Goal: Book appointment/travel/reservation

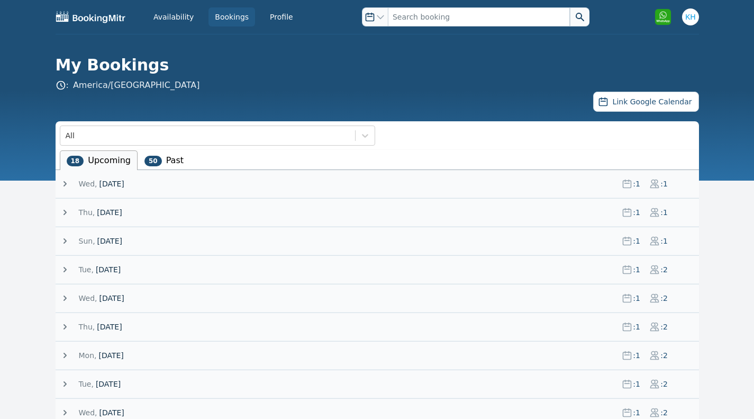
click at [99, 240] on span "[DATE]" at bounding box center [109, 241] width 25 height 11
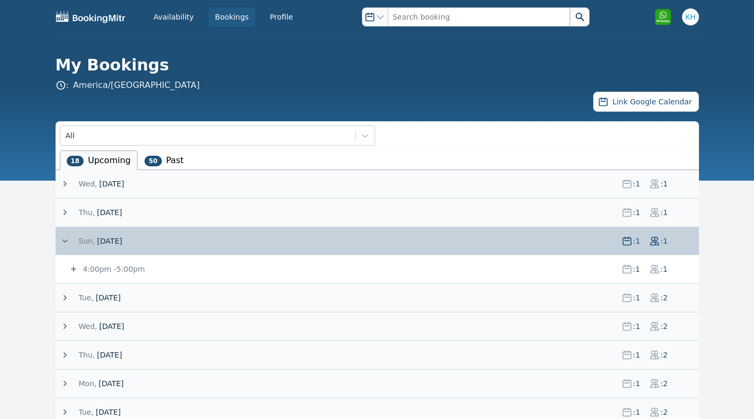
click at [93, 275] on div "4:00pm - 5:00pm : 1 : 1" at bounding box center [383, 269] width 631 height 28
click at [72, 267] on icon at bounding box center [73, 269] width 11 height 11
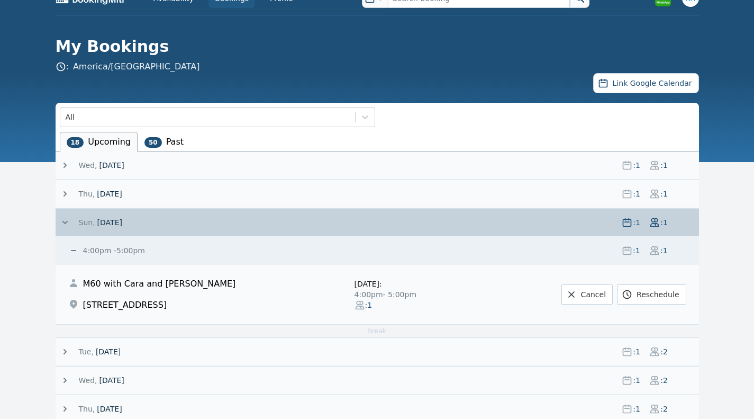
scroll to position [17, 0]
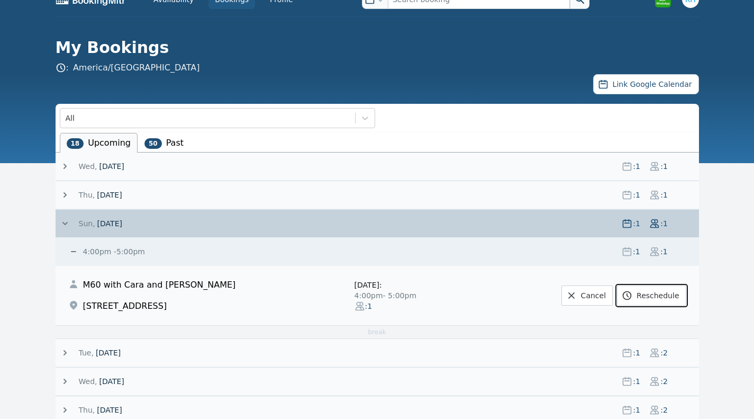
click at [656, 296] on link "Reschedule" at bounding box center [651, 295] width 69 height 20
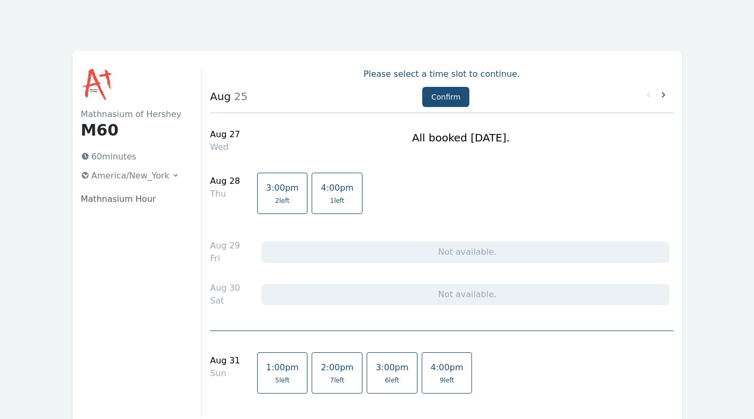
click at [376, 372] on span "3:00pm" at bounding box center [392, 367] width 33 height 10
click at [447, 93] on button "Confirm" at bounding box center [445, 97] width 47 height 20
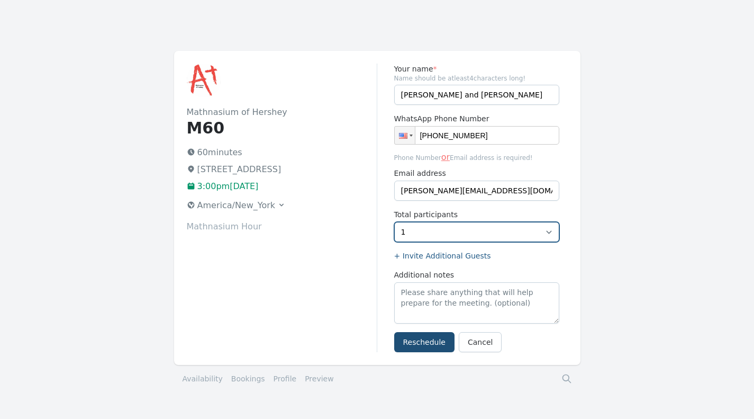
click at [412, 233] on select "1 2 3 4 5 6" at bounding box center [476, 232] width 165 height 20
select select "2"
click at [394, 222] on select "1 2 3 4 5 6" at bounding box center [476, 232] width 165 height 20
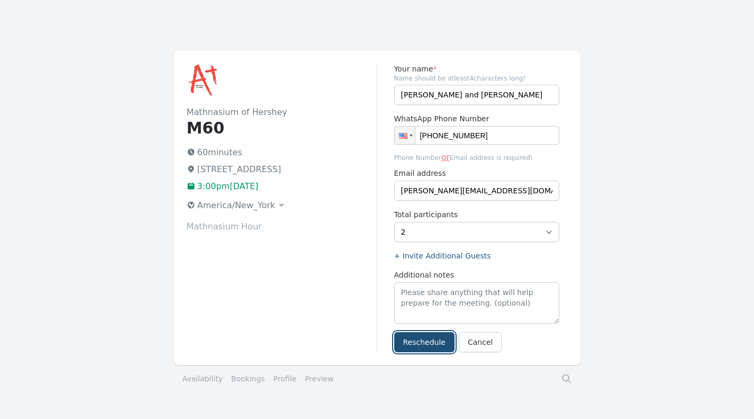
click at [426, 343] on button "Reschedule" at bounding box center [424, 342] width 60 height 20
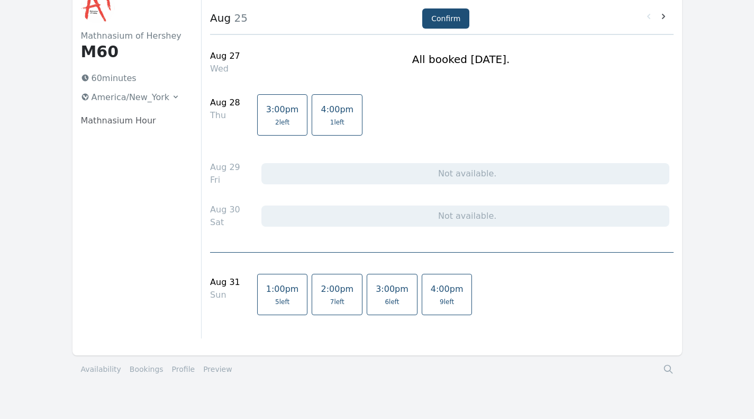
scroll to position [83, 0]
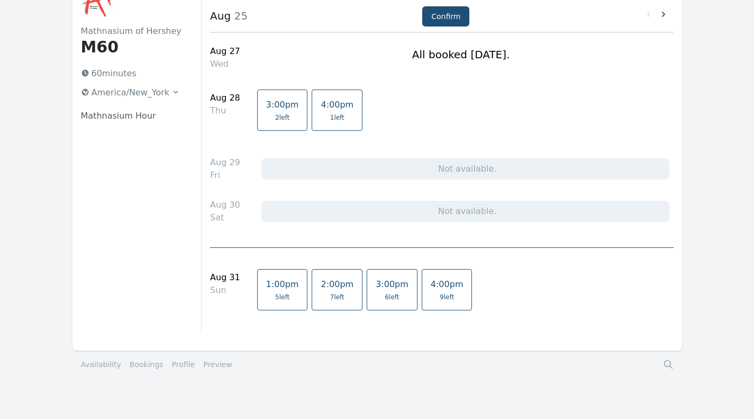
click at [682, 17] on div "Mathnasium of Hershey M60 60 minutes America/New_York Mathnasium Hour Please se…" at bounding box center [378, 159] width 610 height 383
click at [664, 15] on icon at bounding box center [664, 14] width 11 height 11
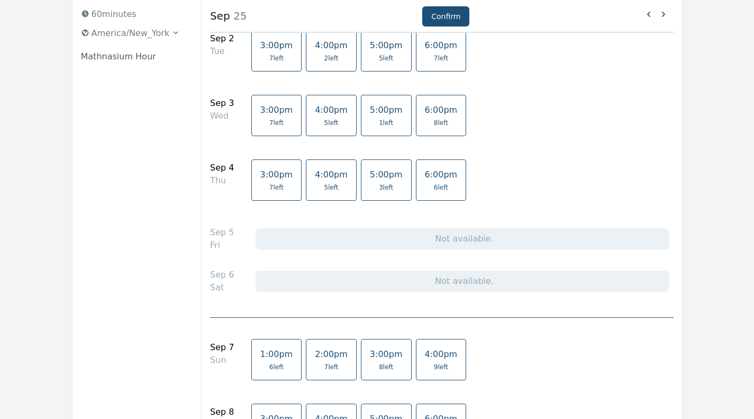
scroll to position [143, 0]
click at [379, 366] on span "8 left" at bounding box center [386, 366] width 14 height 8
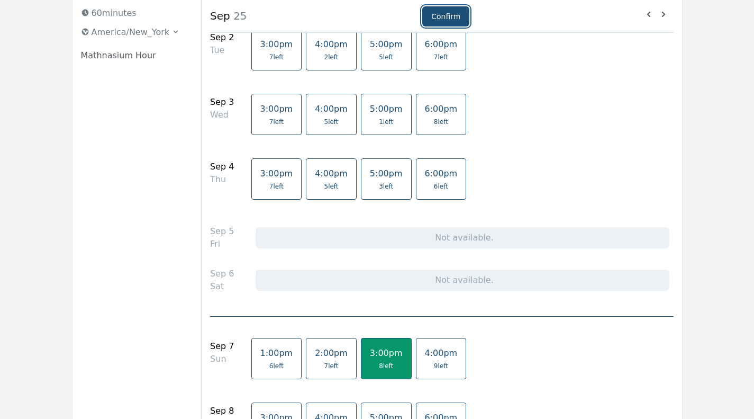
click at [452, 21] on button "Confirm" at bounding box center [445, 16] width 47 height 20
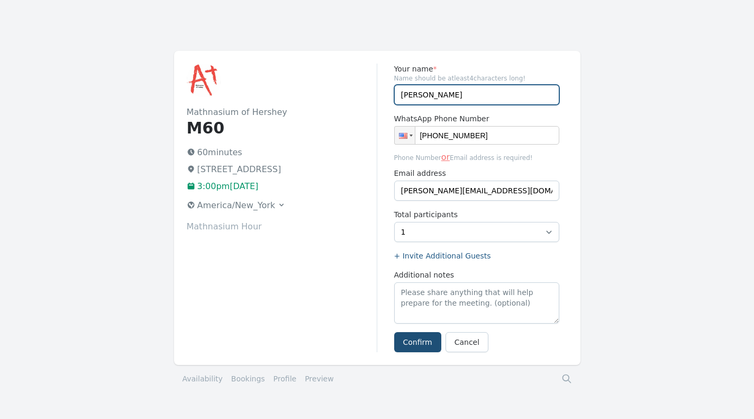
drag, startPoint x: 483, startPoint y: 94, endPoint x: 342, endPoint y: 104, distance: 141.7
click at [342, 104] on div "Mathnasium of Hershey M60 60 minutes 759 Middletown Rd, Hummelstown, PA 17036 3…" at bounding box center [377, 208] width 407 height 314
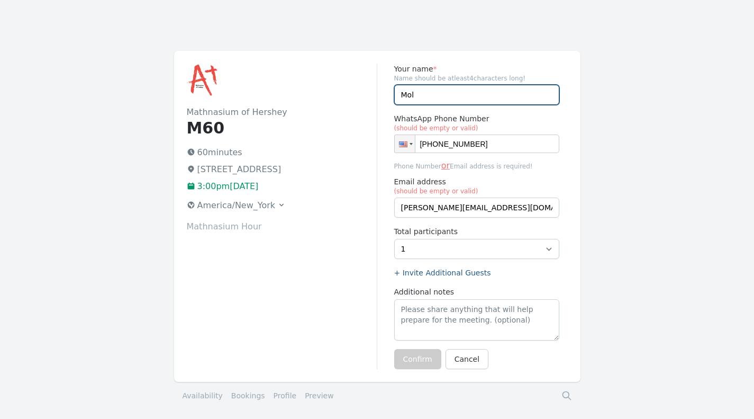
type input "Molly & Cara Hallinan"
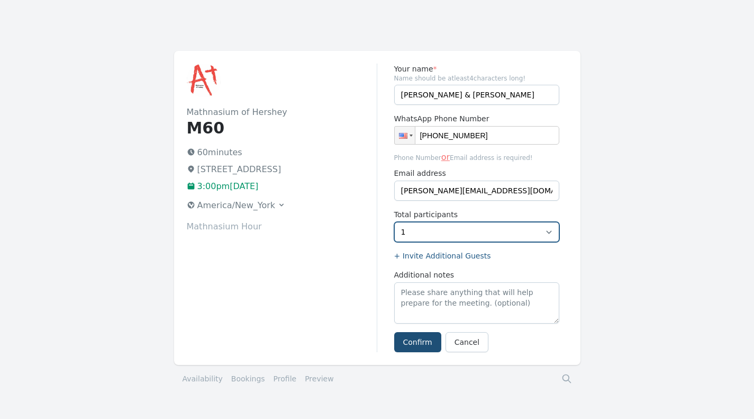
click at [478, 234] on select "1 2 3 4 5 6 7 8" at bounding box center [476, 232] width 165 height 20
select select "2"
click at [394, 222] on select "1 2 3 4 5 6 7 8" at bounding box center [476, 232] width 165 height 20
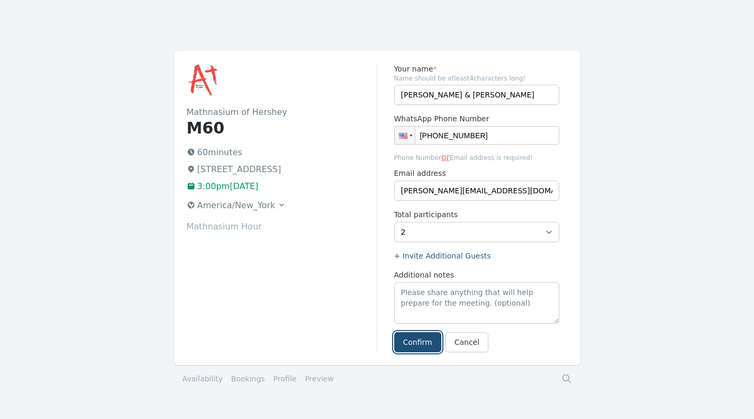
click at [419, 338] on button "Confirm" at bounding box center [417, 342] width 47 height 20
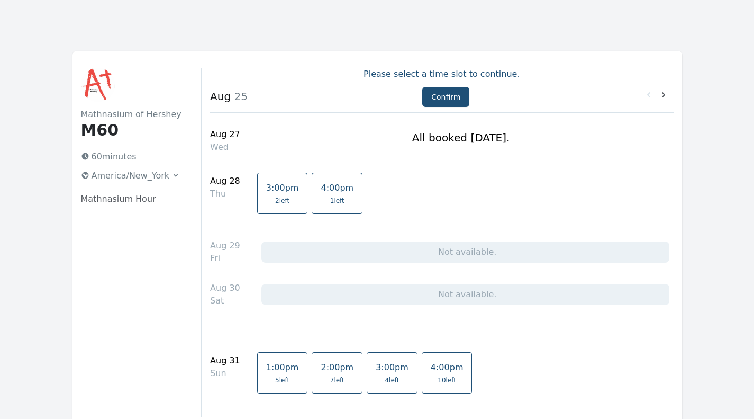
click at [663, 96] on icon at bounding box center [664, 94] width 11 height 11
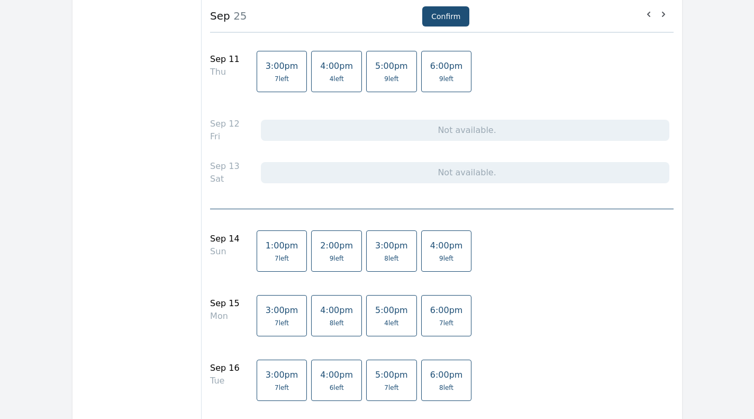
scroll to position [690, 0]
click at [375, 249] on span "3:00pm" at bounding box center [391, 244] width 33 height 10
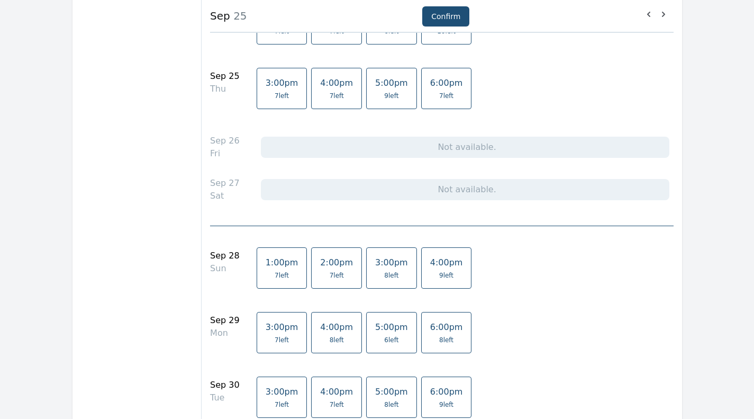
scroll to position [1548, 0]
click at [439, 279] on span "9 left" at bounding box center [446, 275] width 14 height 8
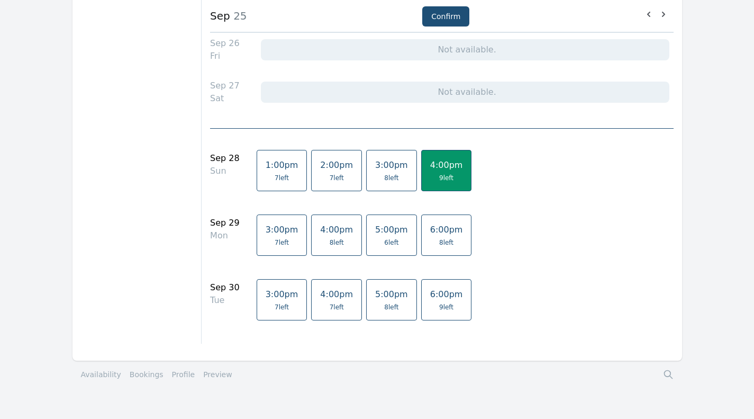
scroll to position [1671, 0]
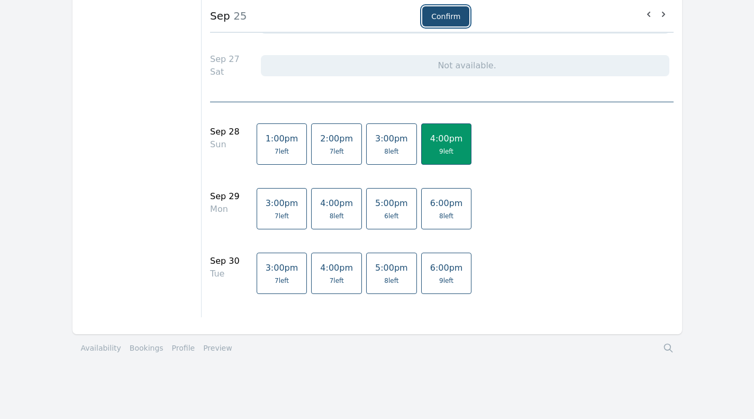
click at [445, 14] on button "Confirm" at bounding box center [445, 16] width 47 height 20
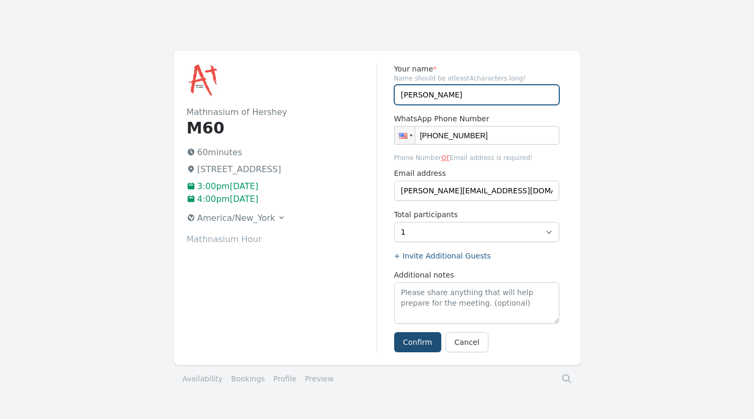
drag, startPoint x: 480, startPoint y: 97, endPoint x: 326, endPoint y: 92, distance: 154.1
click at [326, 92] on div "Mathnasium of Hershey M60 60 minutes 759 Middletown Rd, Hummelstown, PA 17036 3…" at bounding box center [377, 208] width 407 height 314
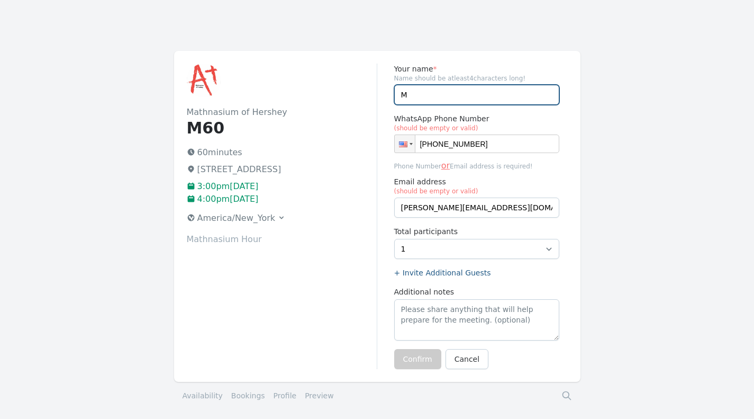
type input "Molly & Cara Hallinan"
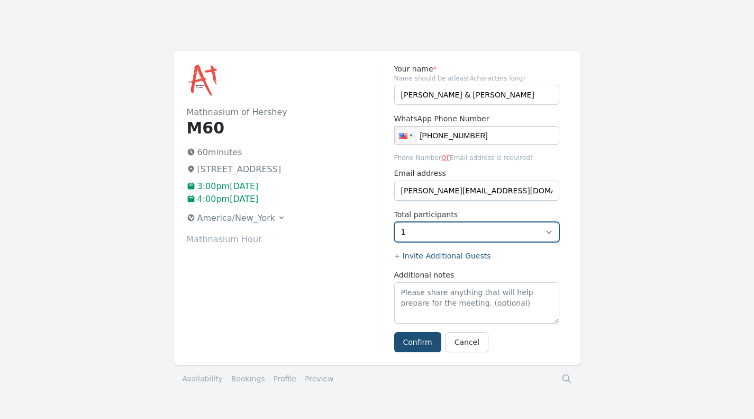
click at [429, 235] on select "1 2 3 4 5 6 7 8" at bounding box center [476, 232] width 165 height 20
select select "2"
click at [394, 222] on select "1 2 3 4 5 6 7 8" at bounding box center [476, 232] width 165 height 20
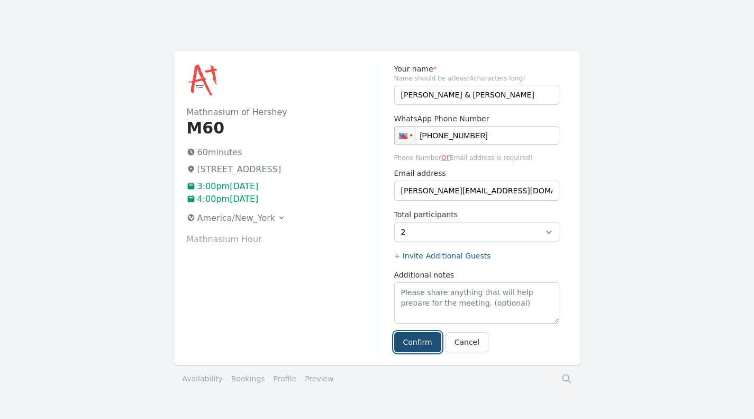
click at [407, 340] on button "Confirm" at bounding box center [417, 342] width 47 height 20
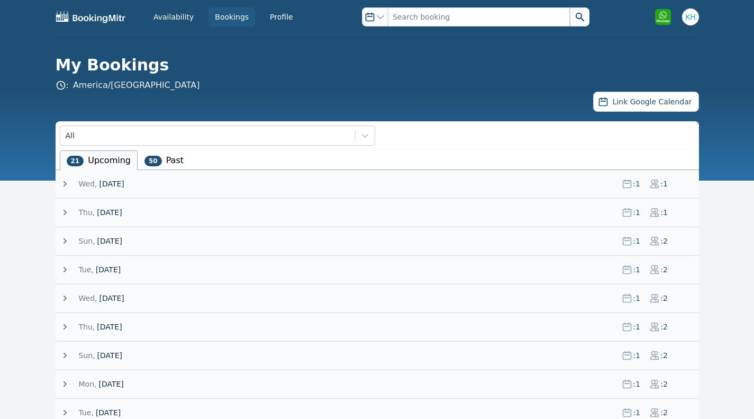
click at [153, 185] on span "Wed, 27 August 25" at bounding box center [346, 183] width 535 height 11
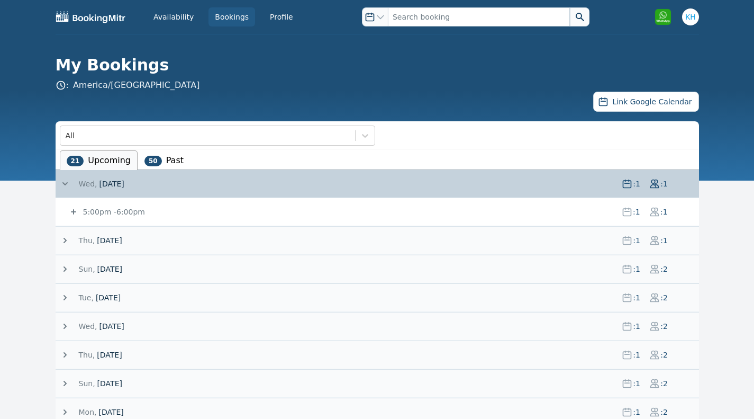
click at [152, 241] on span "Thu, 28 August 25" at bounding box center [346, 240] width 535 height 11
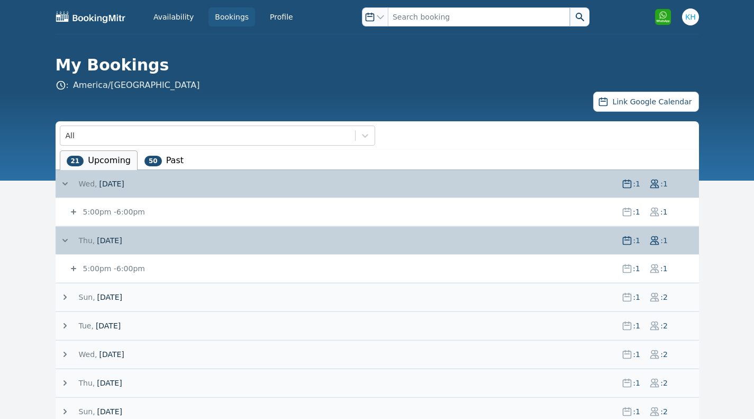
click at [155, 295] on span "Sun, 31 August 25" at bounding box center [346, 297] width 535 height 11
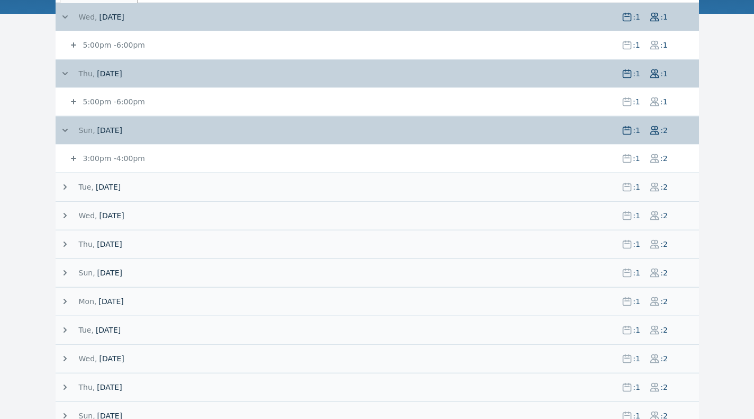
scroll to position [173, 0]
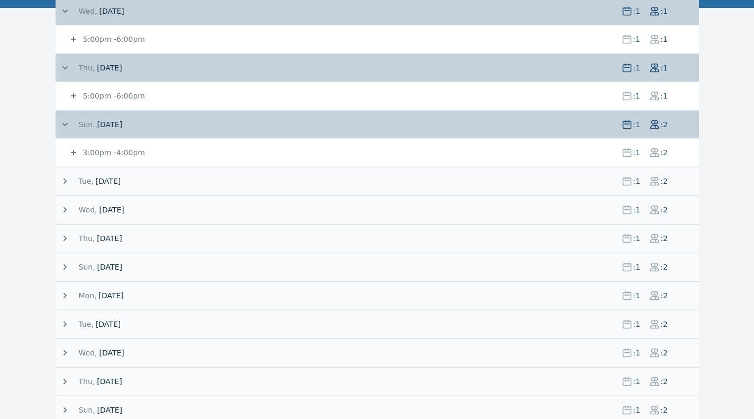
click at [121, 177] on span "[DATE]" at bounding box center [108, 181] width 25 height 11
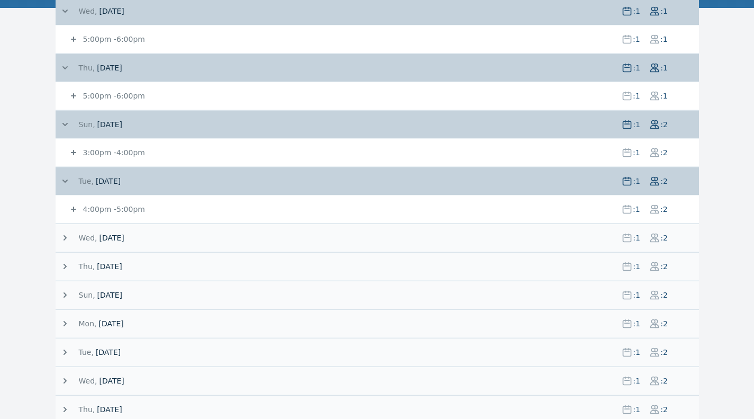
click at [245, 215] on div "4:00pm - 5:00pm : 1 : 2" at bounding box center [383, 209] width 631 height 28
click at [73, 212] on icon at bounding box center [73, 209] width 11 height 11
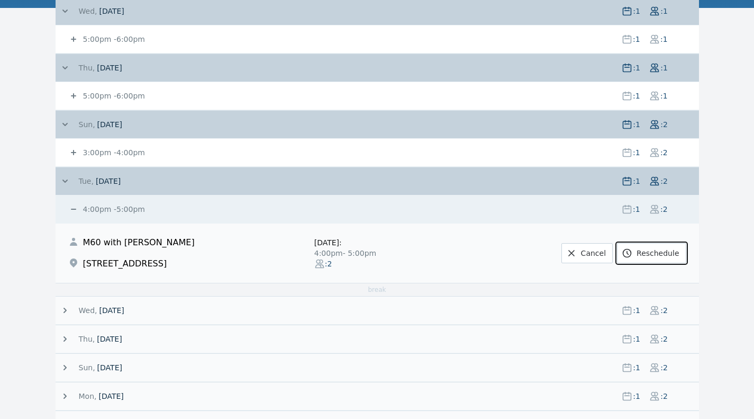
click at [657, 255] on link "Reschedule" at bounding box center [651, 253] width 69 height 20
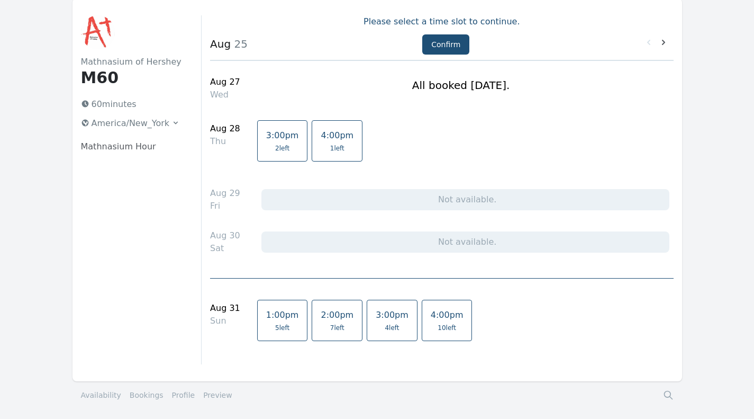
scroll to position [17, 0]
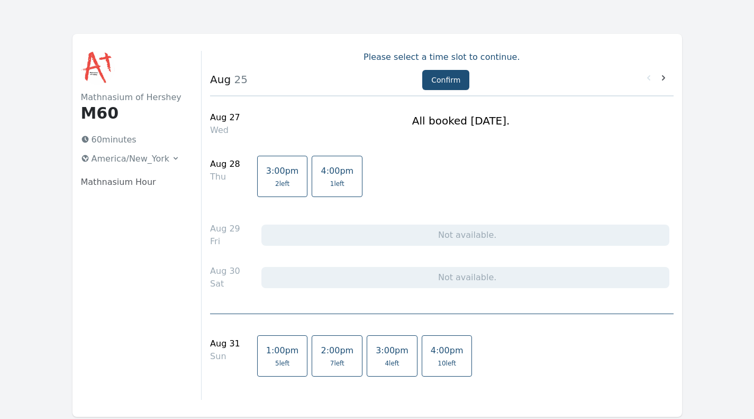
click at [663, 83] on icon at bounding box center [664, 78] width 11 height 11
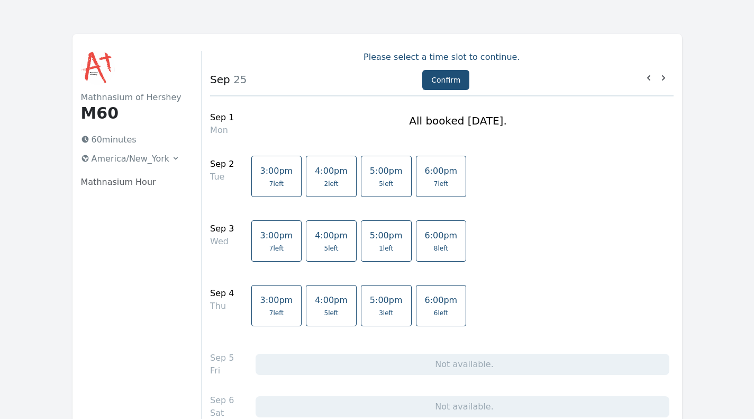
click at [379, 185] on span "5 left" at bounding box center [386, 183] width 14 height 8
click at [448, 76] on button "Confirm" at bounding box center [445, 80] width 47 height 20
select select "2"
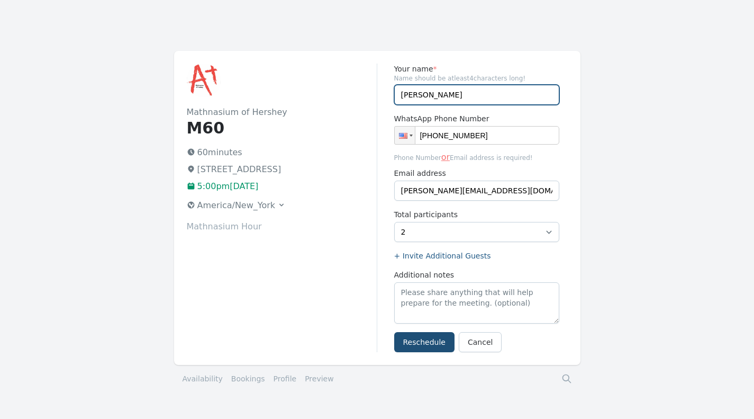
drag, startPoint x: 414, startPoint y: 98, endPoint x: 314, endPoint y: 109, distance: 100.2
click at [314, 109] on div "Mathnasium of Hershey M60 60 minutes 759 Middletown Rd, Hummelstown, PA 17036 5…" at bounding box center [377, 208] width 407 height 314
type input "Molly Hallinan"
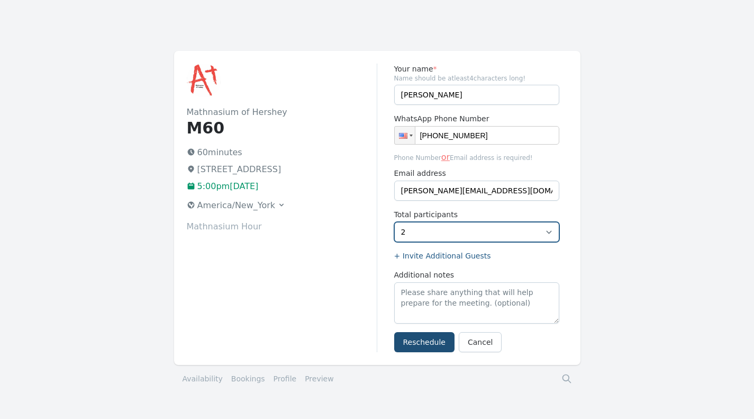
click at [402, 231] on select "1 2 3 4 5" at bounding box center [476, 232] width 165 height 20
select select "1"
click at [394, 222] on select "1 2 3 4 5" at bounding box center [476, 232] width 165 height 20
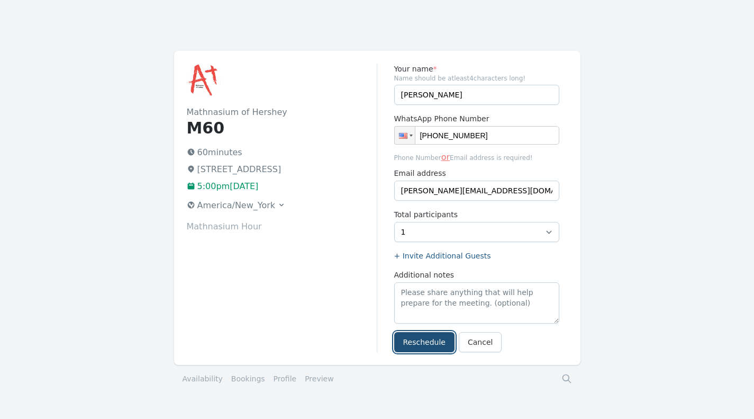
click at [429, 332] on button "Reschedule" at bounding box center [424, 342] width 60 height 20
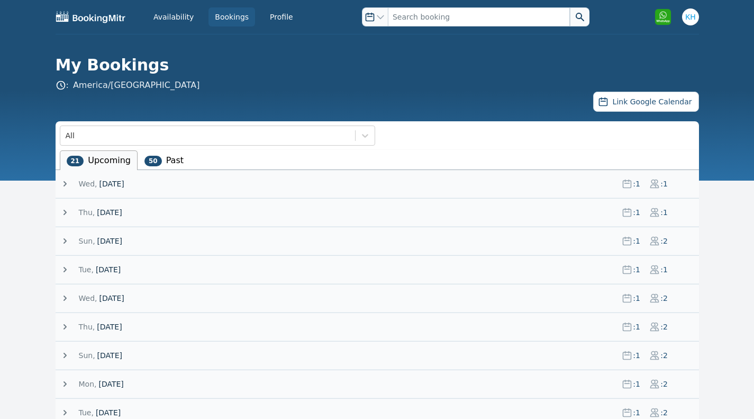
click at [124, 299] on span "[DATE]" at bounding box center [111, 298] width 25 height 11
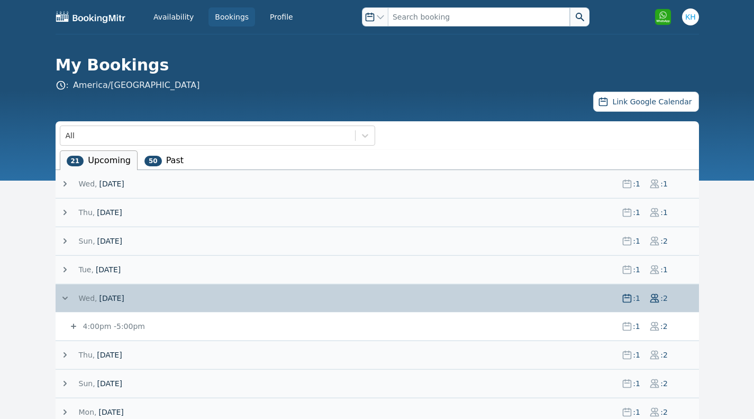
click at [112, 325] on small "4:00pm - 5:00pm" at bounding box center [113, 326] width 64 height 8
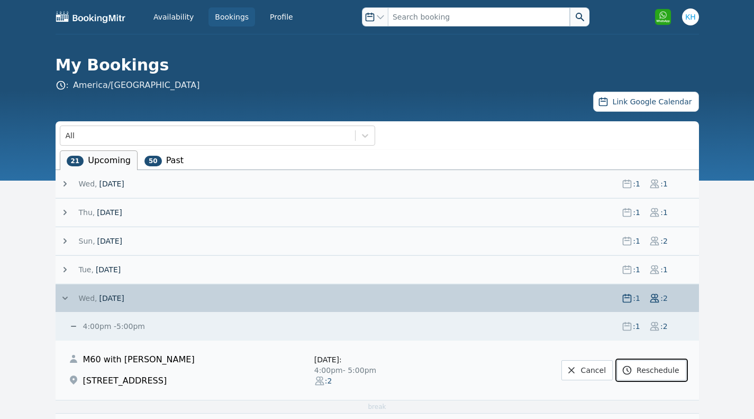
click at [640, 371] on link "Reschedule" at bounding box center [651, 370] width 69 height 20
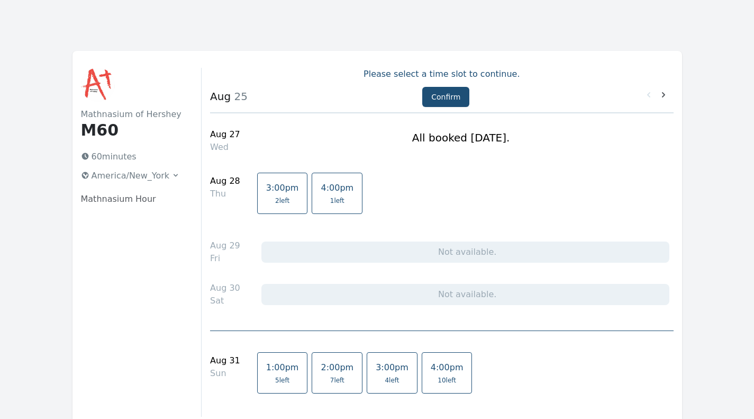
click at [663, 94] on icon at bounding box center [664, 94] width 11 height 11
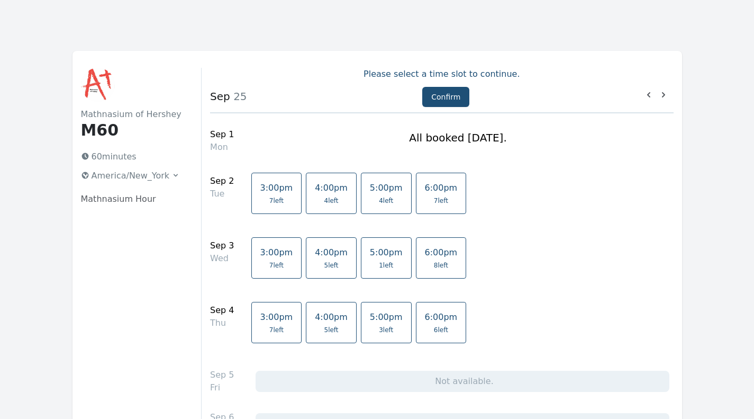
click at [371, 259] on link "5:00pm 1 left" at bounding box center [386, 257] width 51 height 41
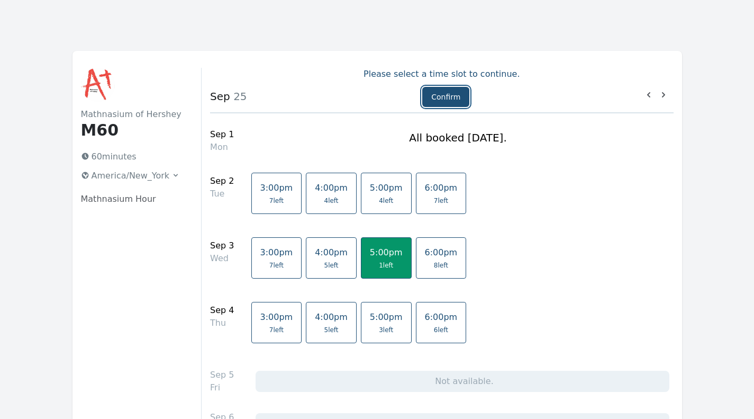
click at [451, 93] on button "Confirm" at bounding box center [445, 97] width 47 height 20
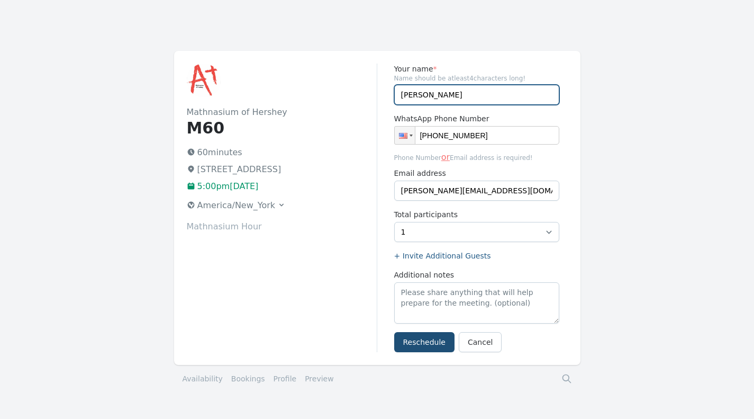
drag, startPoint x: 439, startPoint y: 95, endPoint x: 321, endPoint y: 100, distance: 118.7
click at [321, 100] on div "Mathnasium of Hershey M60 60 minutes [STREET_ADDRESS] 5:00pm[DATE] [GEOGRAPHIC_…" at bounding box center [377, 208] width 407 height 314
type input "[PERSON_NAME]"
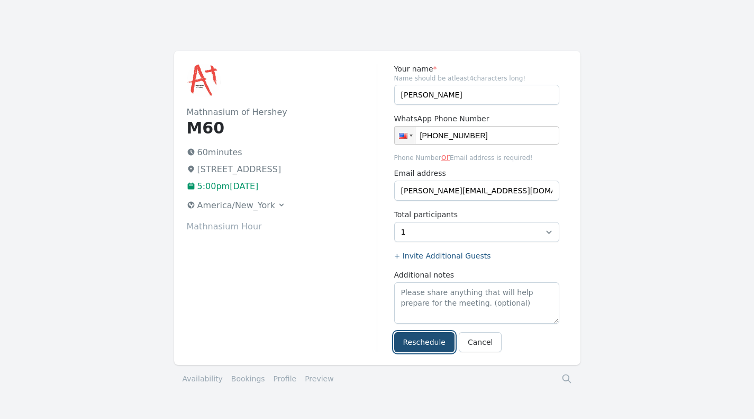
click at [417, 337] on button "Reschedule" at bounding box center [424, 342] width 60 height 20
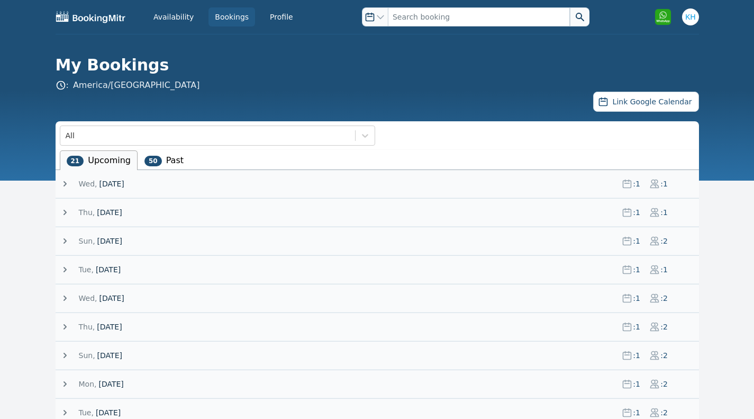
click at [255, 330] on span "[DATE]" at bounding box center [346, 326] width 535 height 11
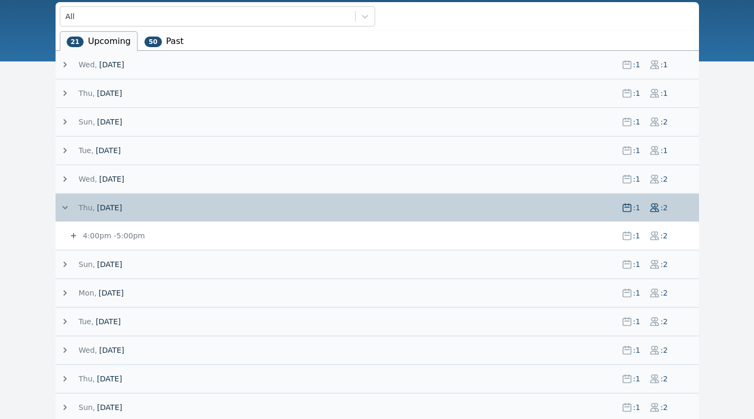
scroll to position [121, 0]
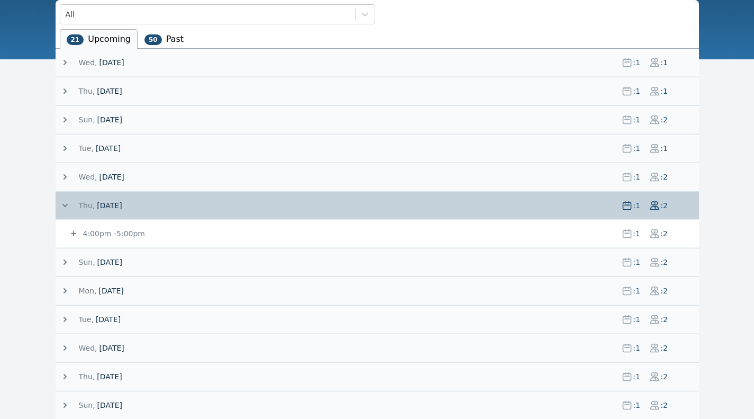
click at [492, 232] on span "4:00pm - 5:00pm" at bounding box center [347, 233] width 533 height 11
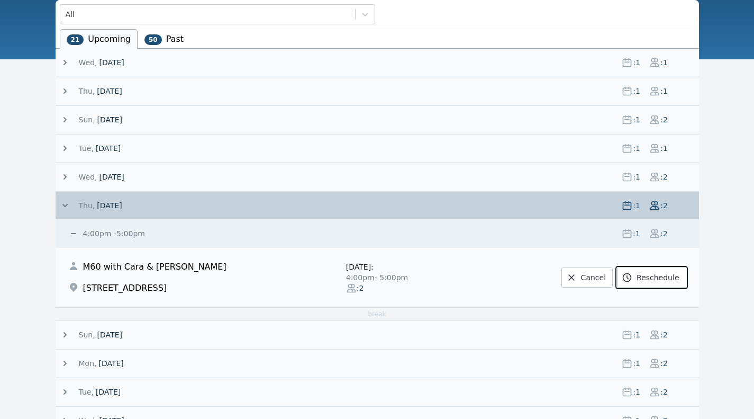
click at [653, 282] on link "Reschedule" at bounding box center [651, 277] width 69 height 20
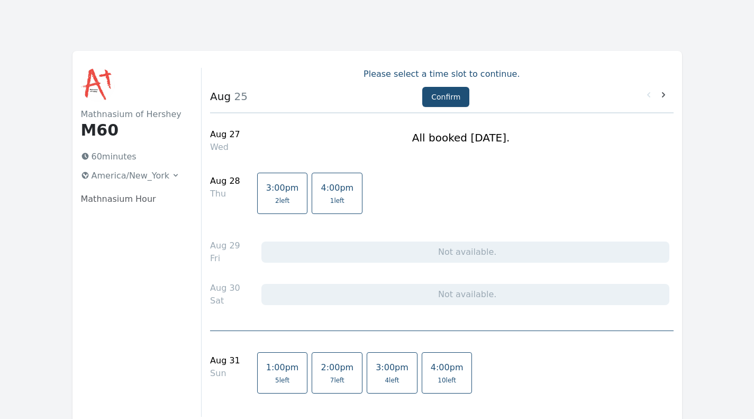
click at [665, 89] on div at bounding box center [572, 96] width 204 height 15
click at [664, 93] on icon at bounding box center [664, 94] width 11 height 11
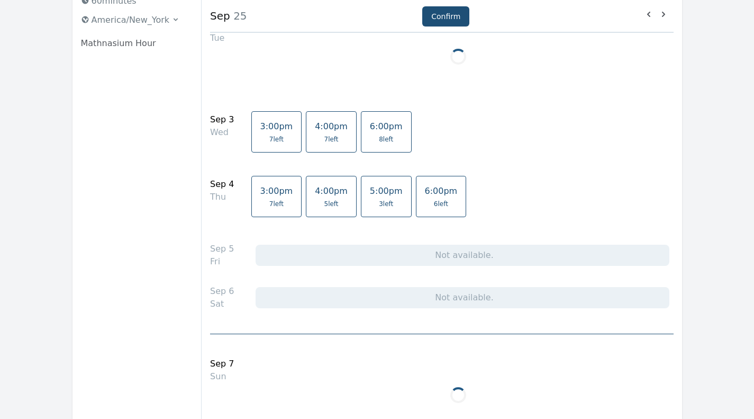
scroll to position [156, 0]
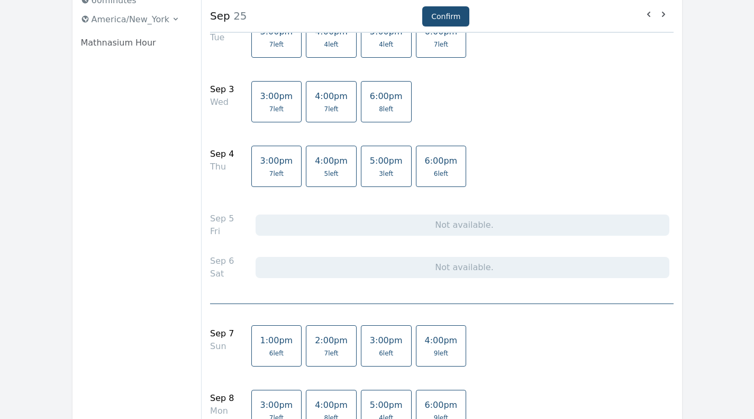
click at [379, 169] on span "3 left" at bounding box center [386, 173] width 14 height 8
click at [443, 13] on button "Confirm" at bounding box center [445, 16] width 47 height 20
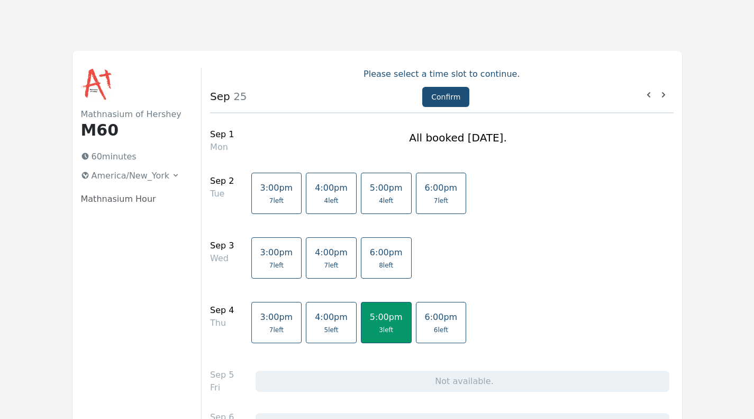
select select "2"
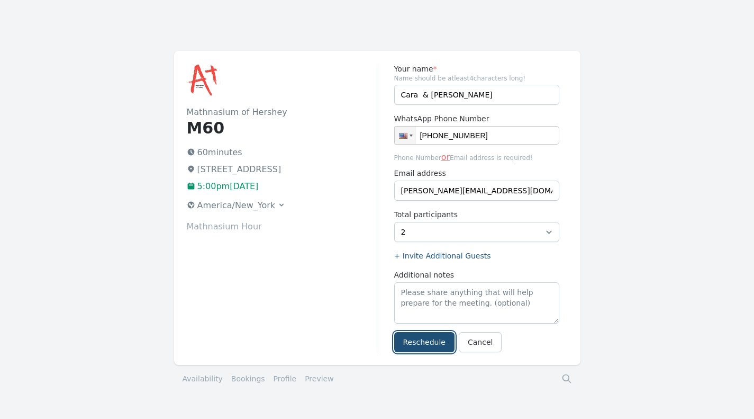
click at [420, 340] on button "Reschedule" at bounding box center [424, 342] width 60 height 20
